Goal: Information Seeking & Learning: Learn about a topic

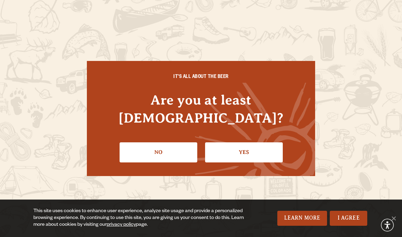
click at [247, 148] on link "Yes" at bounding box center [244, 153] width 78 height 20
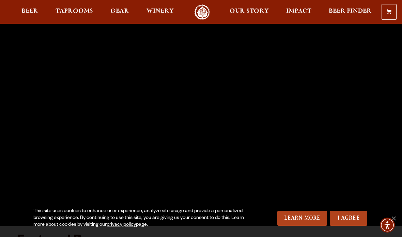
click at [350, 221] on link "I Agree" at bounding box center [349, 218] width 38 height 15
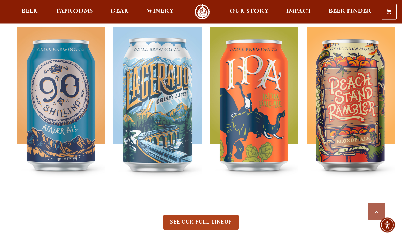
scroll to position [250, 0]
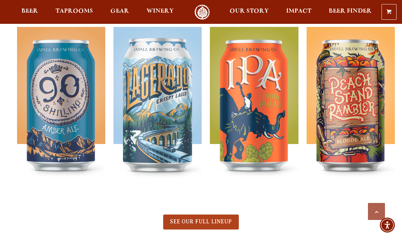
click at [224, 219] on link "SEE OUR FULL LINEUP" at bounding box center [200, 222] width 75 height 15
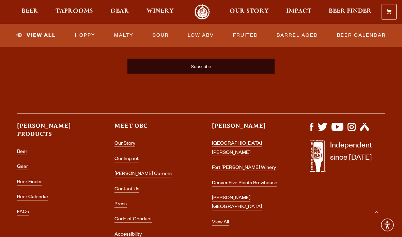
scroll to position [1745, 0]
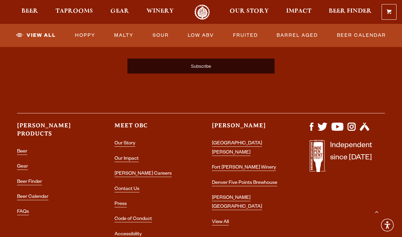
click at [222, 220] on link "View All" at bounding box center [220, 223] width 17 height 6
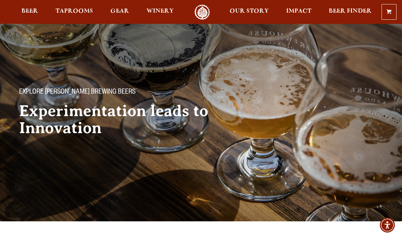
scroll to position [1773, 0]
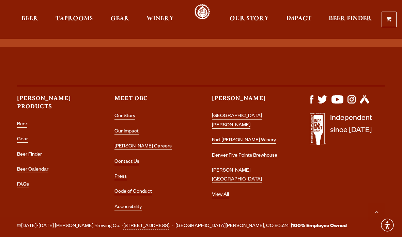
click at [31, 21] on span "Beer" at bounding box center [29, 18] width 17 height 5
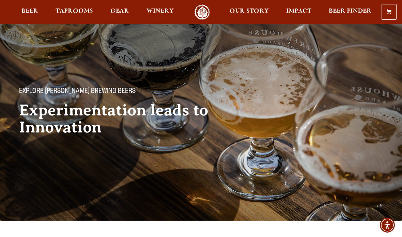
scroll to position [0, 0]
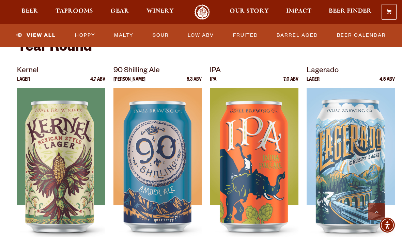
scroll to position [278, 0]
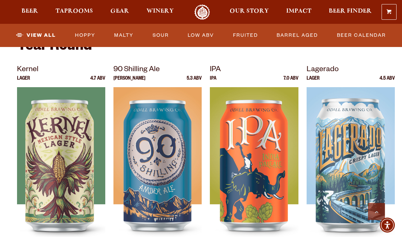
click at [266, 185] on div at bounding box center [254, 172] width 88 height 170
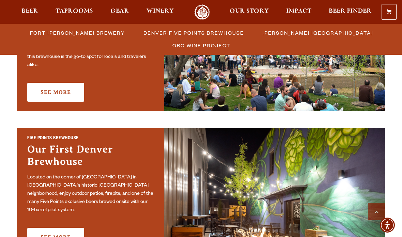
scroll to position [284, 0]
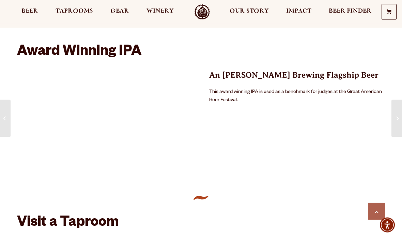
scroll to position [497, 0]
click at [308, 70] on p "An Odell Brewing Flagship Beer" at bounding box center [297, 75] width 176 height 12
click at [307, 92] on p "This award winning IPA is used as a benchmark for judges at the Great American …" at bounding box center [297, 96] width 176 height 16
click at [314, 77] on p "An Odell Brewing Flagship Beer" at bounding box center [297, 75] width 176 height 12
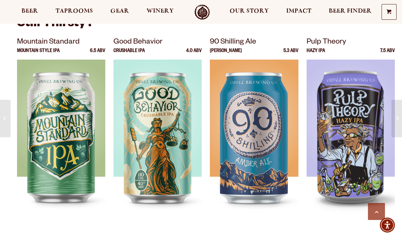
scroll to position [966, 0]
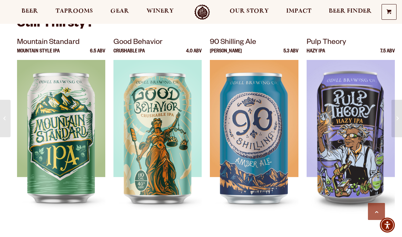
click at [59, 111] on img at bounding box center [61, 145] width 88 height 170
click at [55, 117] on img at bounding box center [61, 145] width 88 height 170
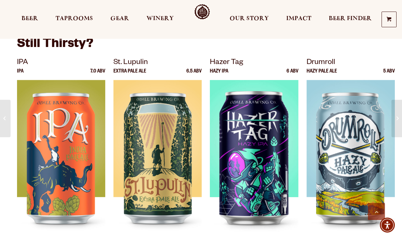
scroll to position [1186, 0]
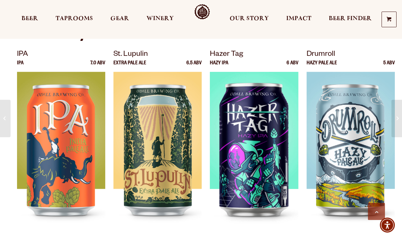
click at [158, 133] on img at bounding box center [158, 157] width 88 height 170
click at [171, 130] on img at bounding box center [158, 157] width 88 height 170
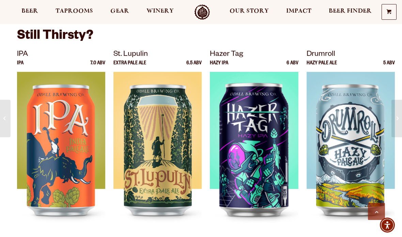
click at [348, 151] on div at bounding box center [351, 157] width 88 height 170
click at [351, 141] on img at bounding box center [351, 157] width 88 height 170
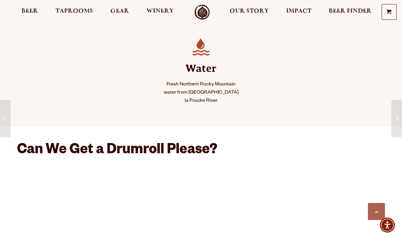
scroll to position [392, 0]
